Goal: Use online tool/utility: Utilize a website feature to perform a specific function

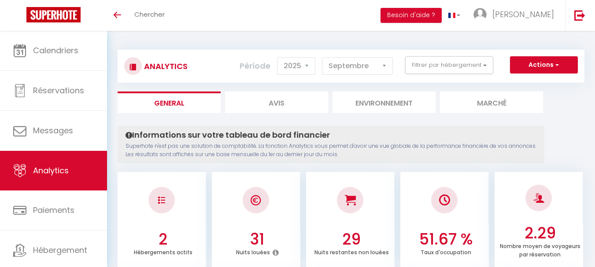
select select "2025"
select select "9"
click at [550, 70] on button "Actions" at bounding box center [544, 65] width 68 height 18
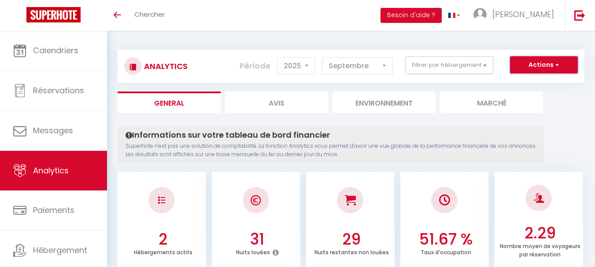
click at [538, 69] on button "Actions" at bounding box center [544, 65] width 68 height 18
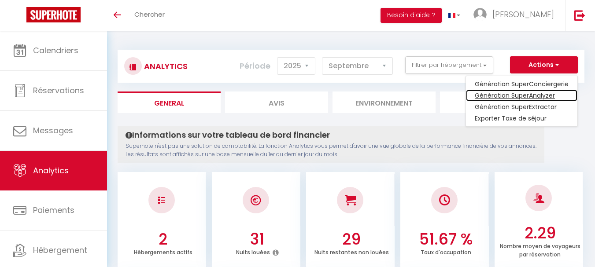
click at [527, 97] on link "Génération SuperAnalyzer" at bounding box center [521, 95] width 111 height 11
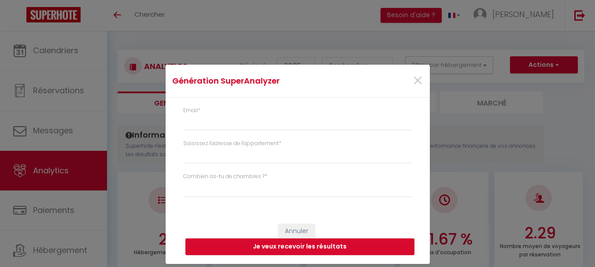
type input "[PERSON_NAME][EMAIL_ADDRESS][DOMAIN_NAME]"
select select
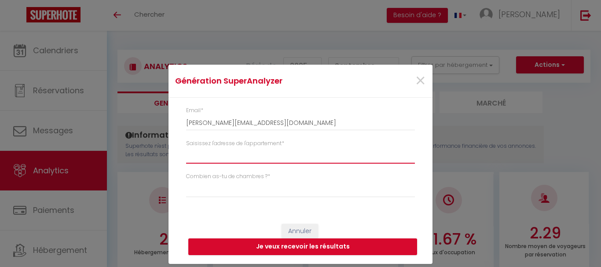
click at [196, 154] on input "Saisissez l'adresse de l'appartement *" at bounding box center [300, 156] width 229 height 16
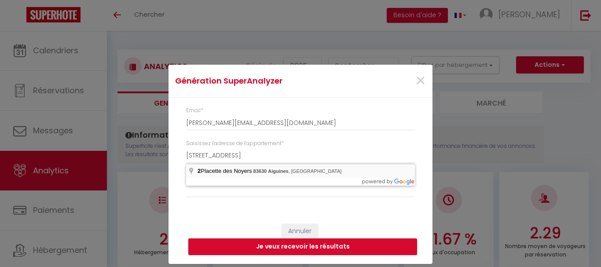
type input "[STREET_ADDRESS]"
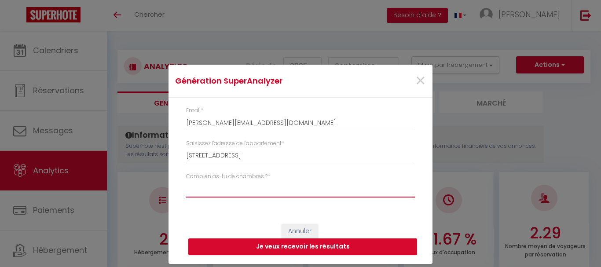
click at [199, 188] on select "Studio 1 chambre 2 chambres 3 chambres 4 chambres +" at bounding box center [300, 189] width 229 height 17
select select "[MEDICAL_DATA]"
click at [186, 181] on select "Studio 1 chambre 2 chambres 3 chambres 4 chambres +" at bounding box center [300, 189] width 229 height 17
click at [312, 247] on button "Je veux recevoir les résultats" at bounding box center [302, 247] width 229 height 17
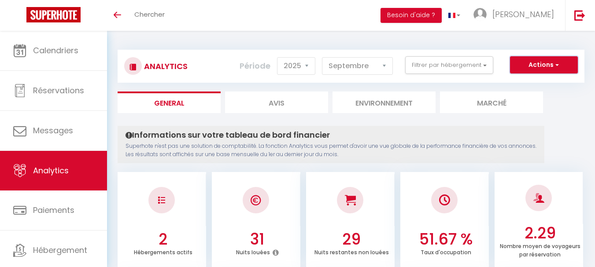
click at [551, 70] on button "Actions" at bounding box center [544, 65] width 68 height 18
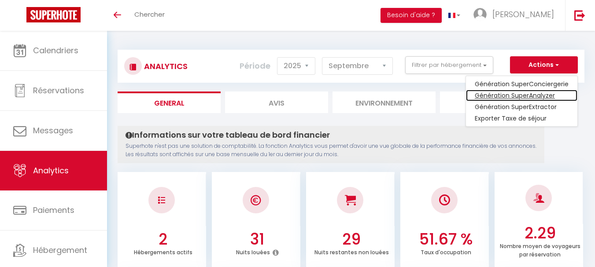
click at [534, 96] on link "Génération SuperAnalyzer" at bounding box center [521, 95] width 111 height 11
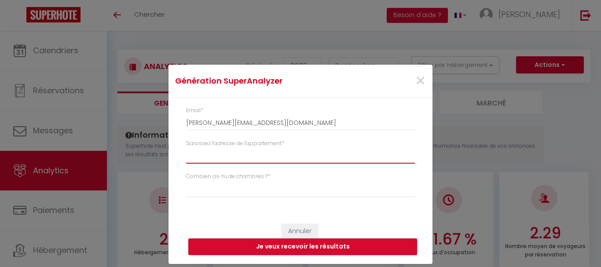
click at [192, 155] on input "Saisissez l'adresse de l'appartement *" at bounding box center [300, 156] width 229 height 16
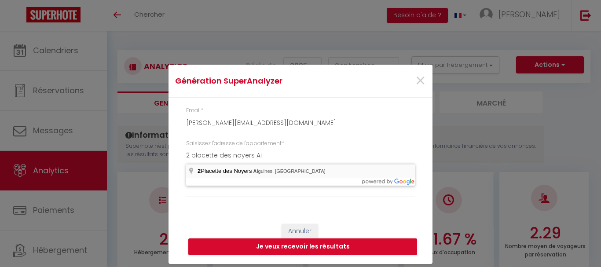
type input "[STREET_ADDRESS]"
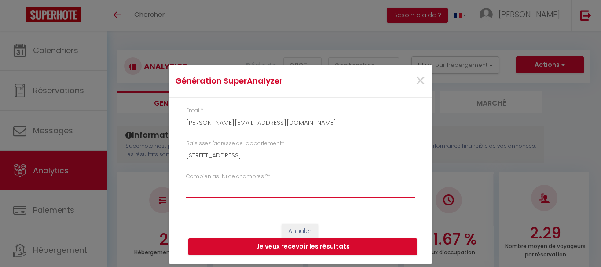
click at [202, 186] on select "Studio 1 chambre 2 chambres 3 chambres 4 chambres +" at bounding box center [300, 189] width 229 height 17
select select "t2"
click at [186, 181] on select "Studio 1 chambre 2 chambres 3 chambres 4 chambres +" at bounding box center [300, 189] width 229 height 17
click at [320, 249] on button "Je veux recevoir les résultats" at bounding box center [302, 247] width 229 height 17
